Goal: Task Accomplishment & Management: Manage account settings

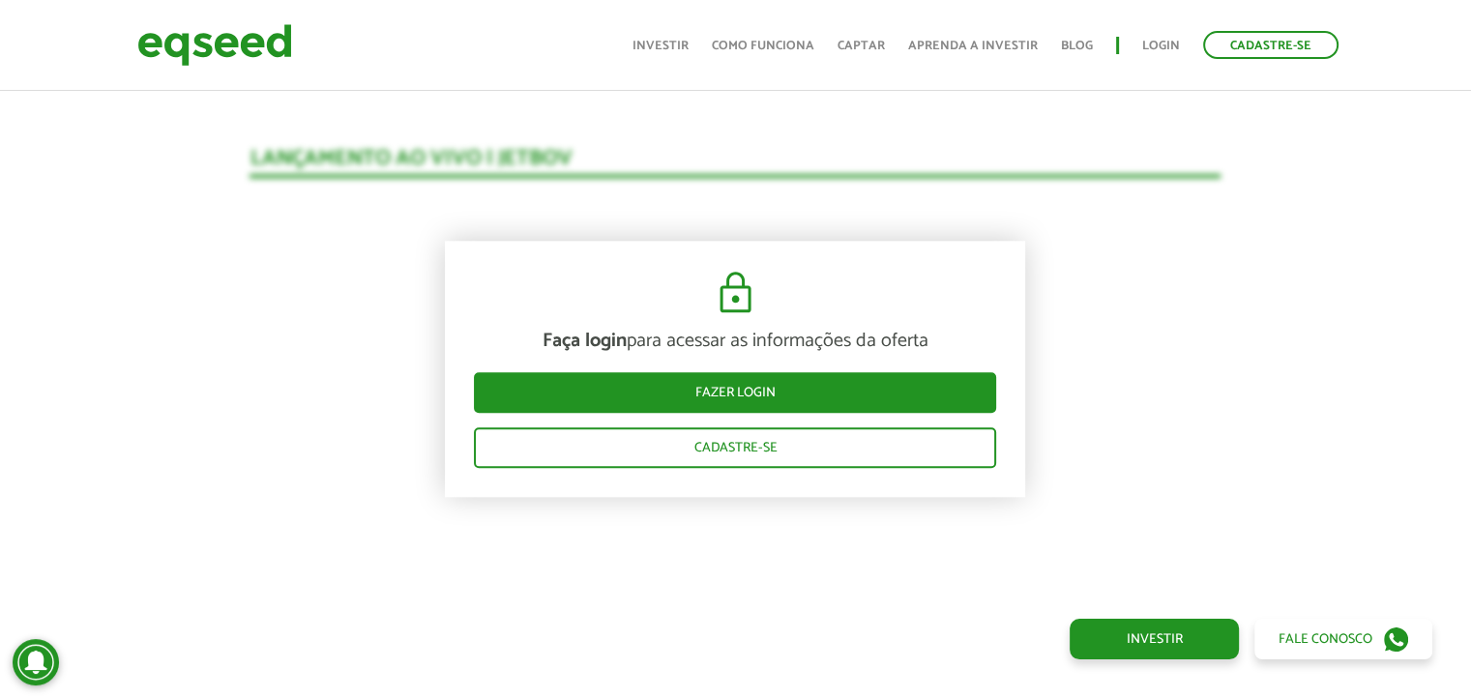
scroll to position [2306, 0]
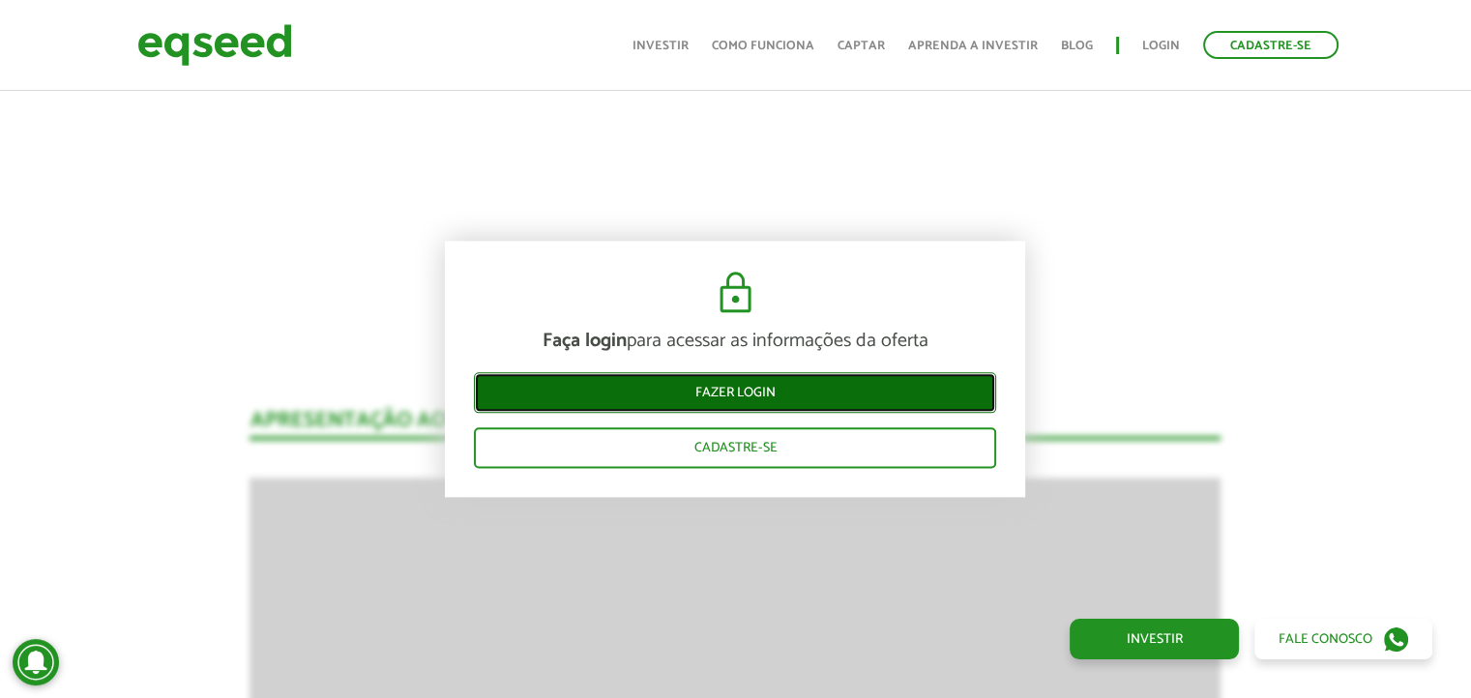
click at [732, 383] on link "Fazer login" at bounding box center [735, 393] width 522 height 41
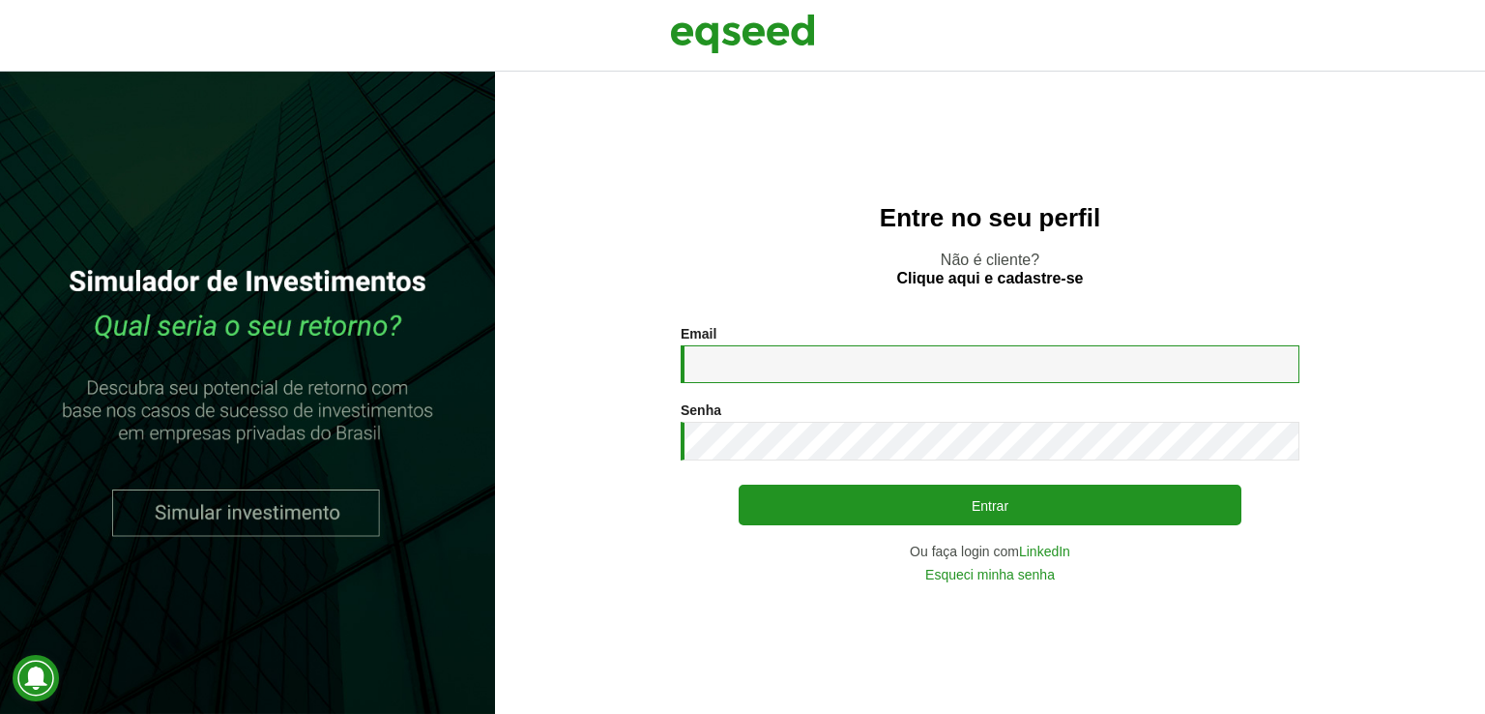
click at [833, 364] on input "Email *" at bounding box center [990, 364] width 619 height 38
type input "**********"
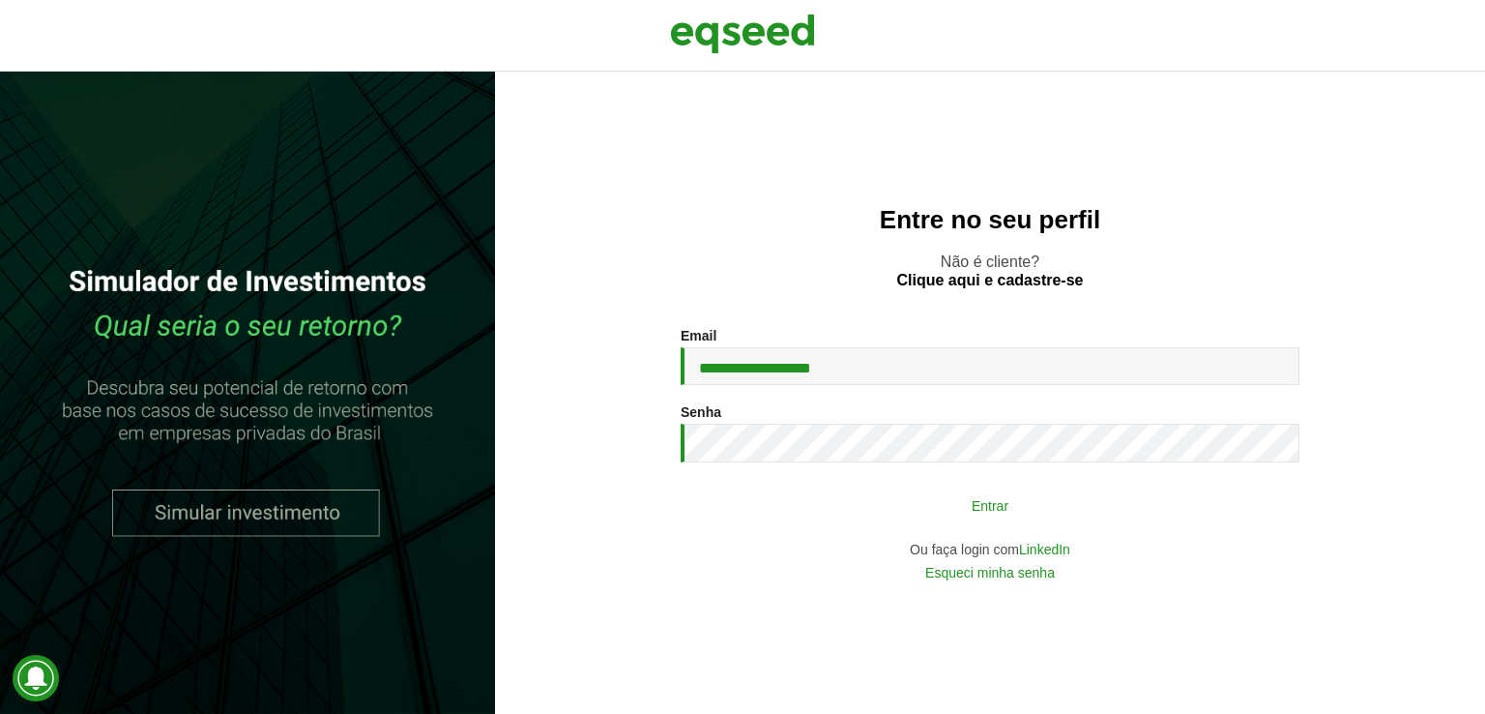
click at [982, 503] on button "Entrar" at bounding box center [990, 504] width 503 height 37
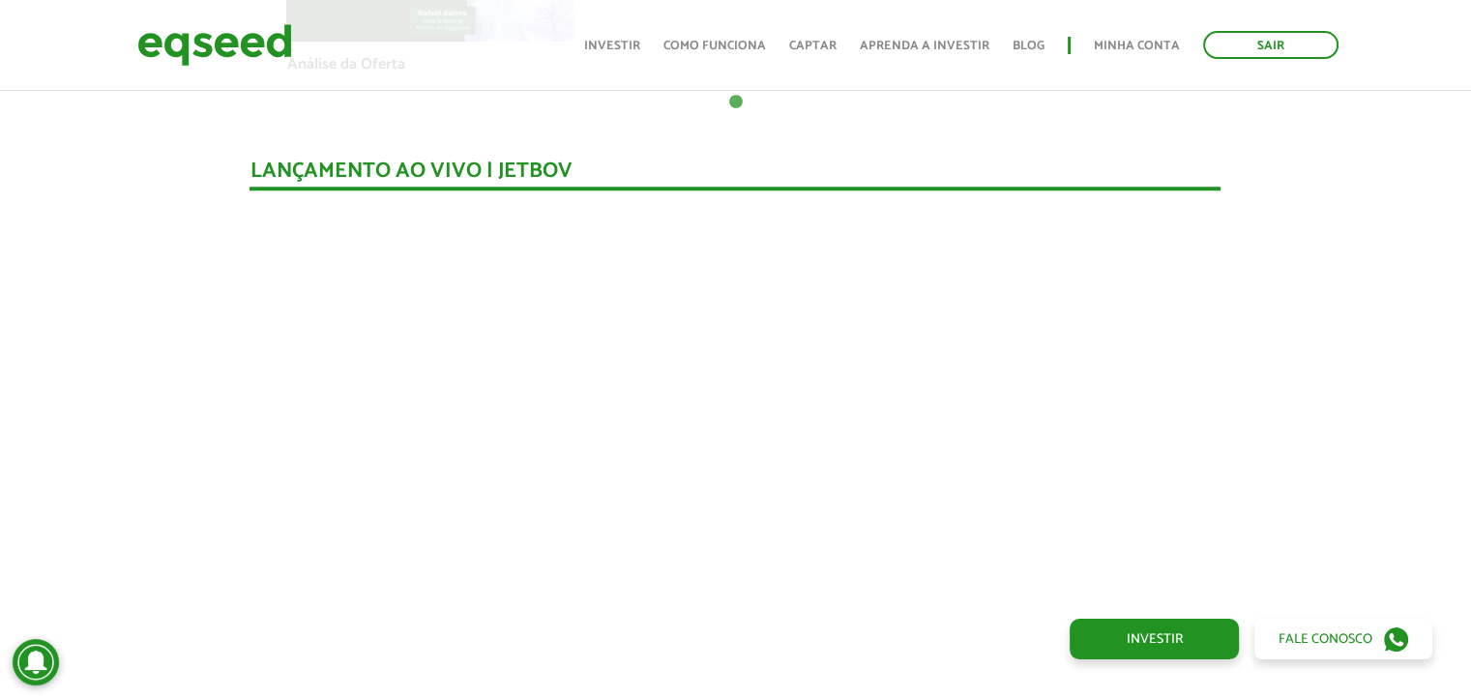
scroll to position [1723, 0]
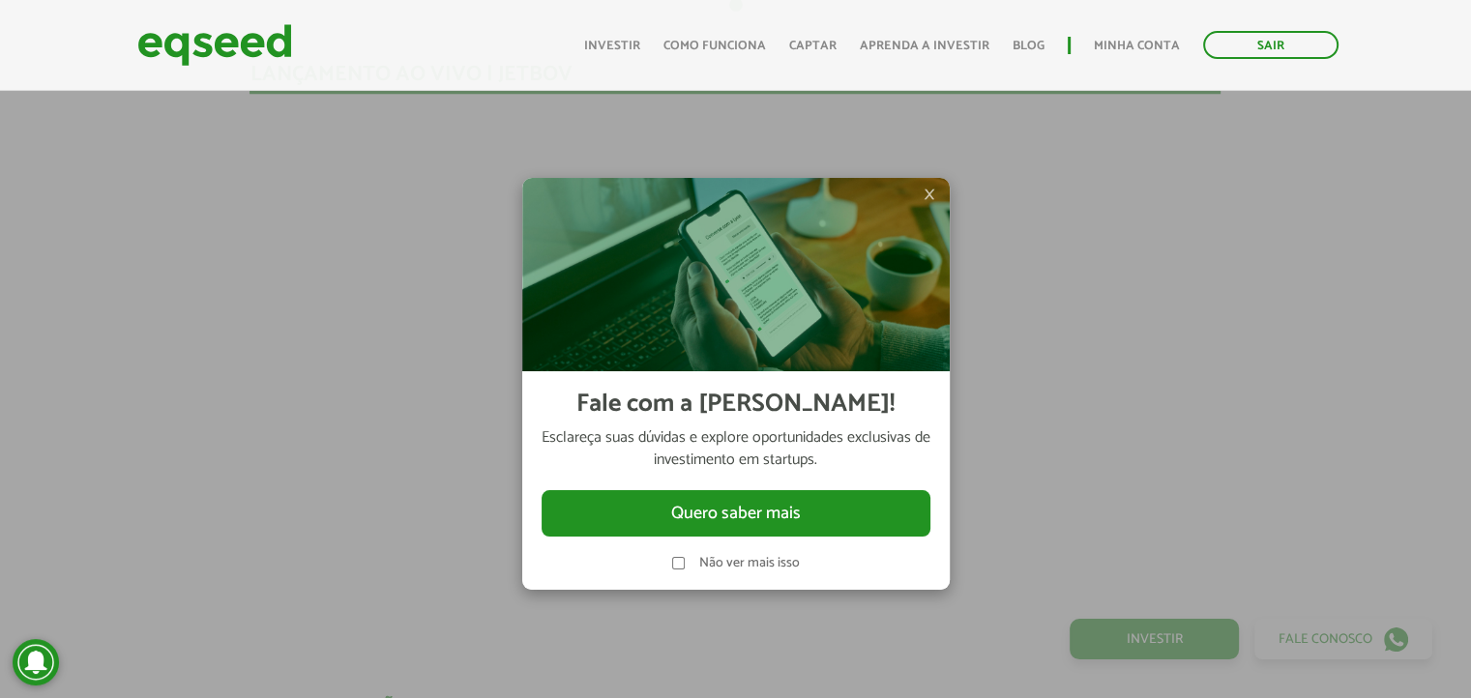
click at [935, 193] on span "×" at bounding box center [929, 194] width 12 height 23
